Goal: Check status: Check status

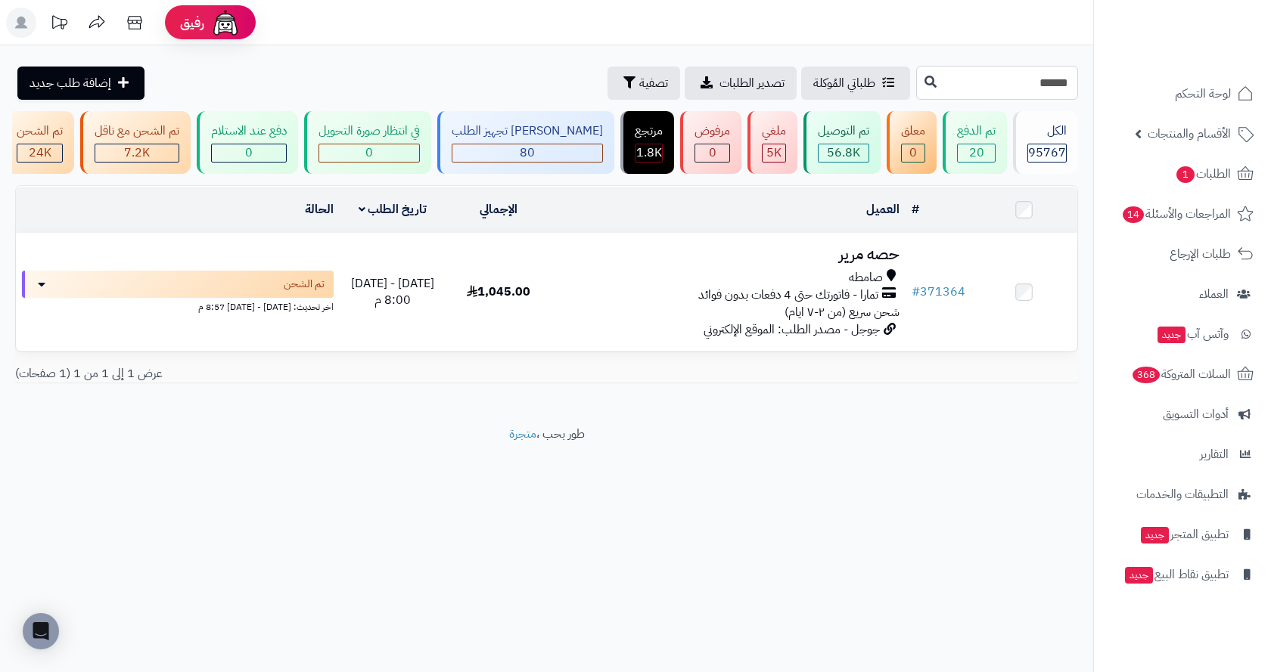
click at [1029, 76] on input "******" at bounding box center [997, 83] width 162 height 34
drag, startPoint x: 1016, startPoint y: 87, endPoint x: 1071, endPoint y: 86, distance: 55.2
click at [1071, 86] on input "******" at bounding box center [997, 83] width 162 height 34
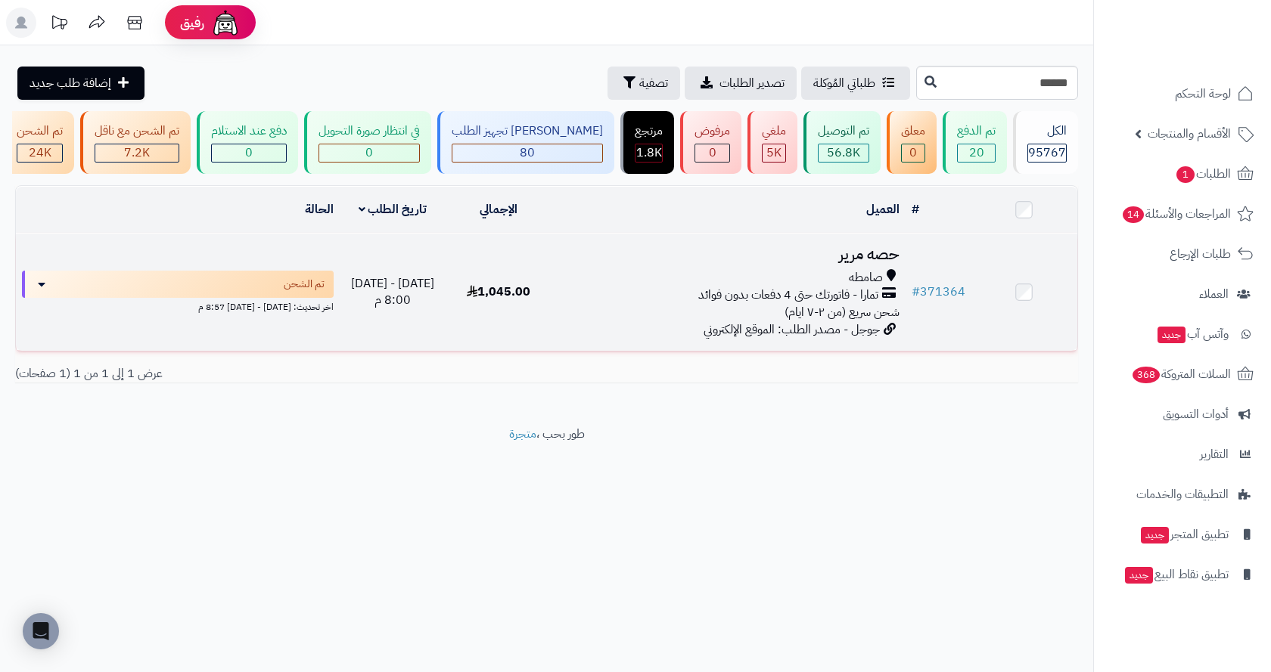
click at [771, 278] on div "صامطه" at bounding box center [728, 277] width 341 height 17
